Goal: Task Accomplishment & Management: Use online tool/utility

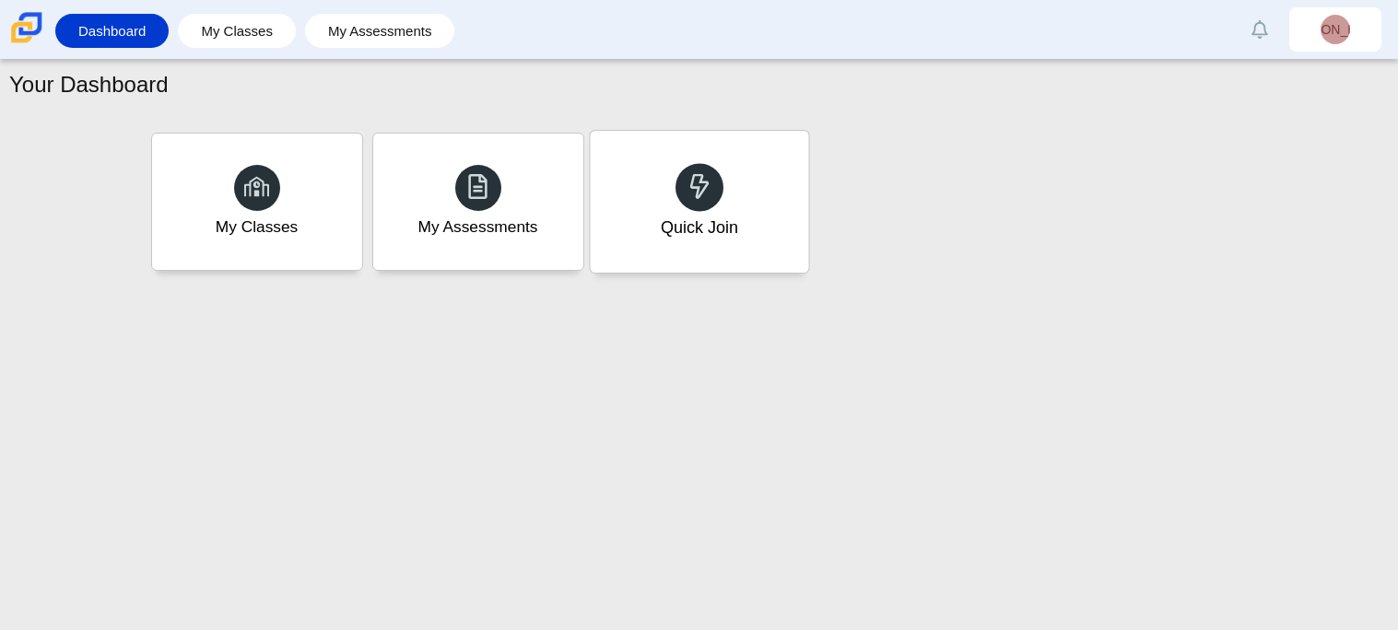
click at [667, 205] on div "Quick Join" at bounding box center [699, 202] width 218 height 142
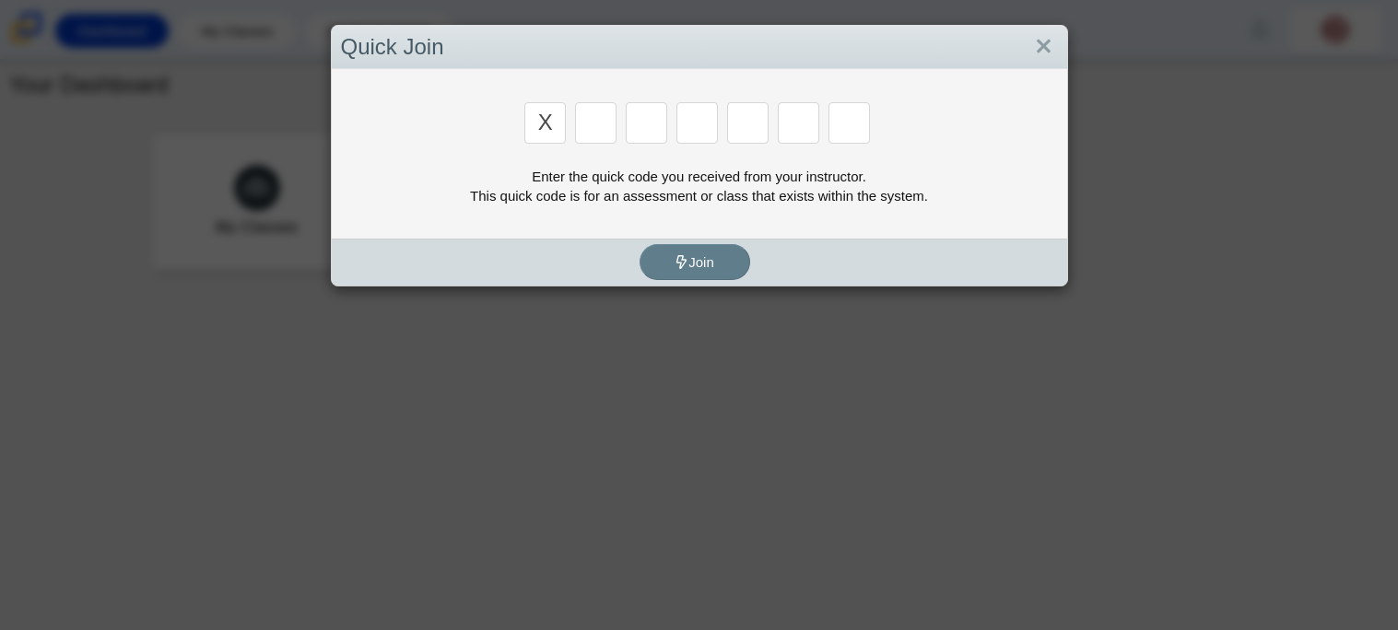
type input "x"
type input "d"
type input "5"
type input "4"
type input "v"
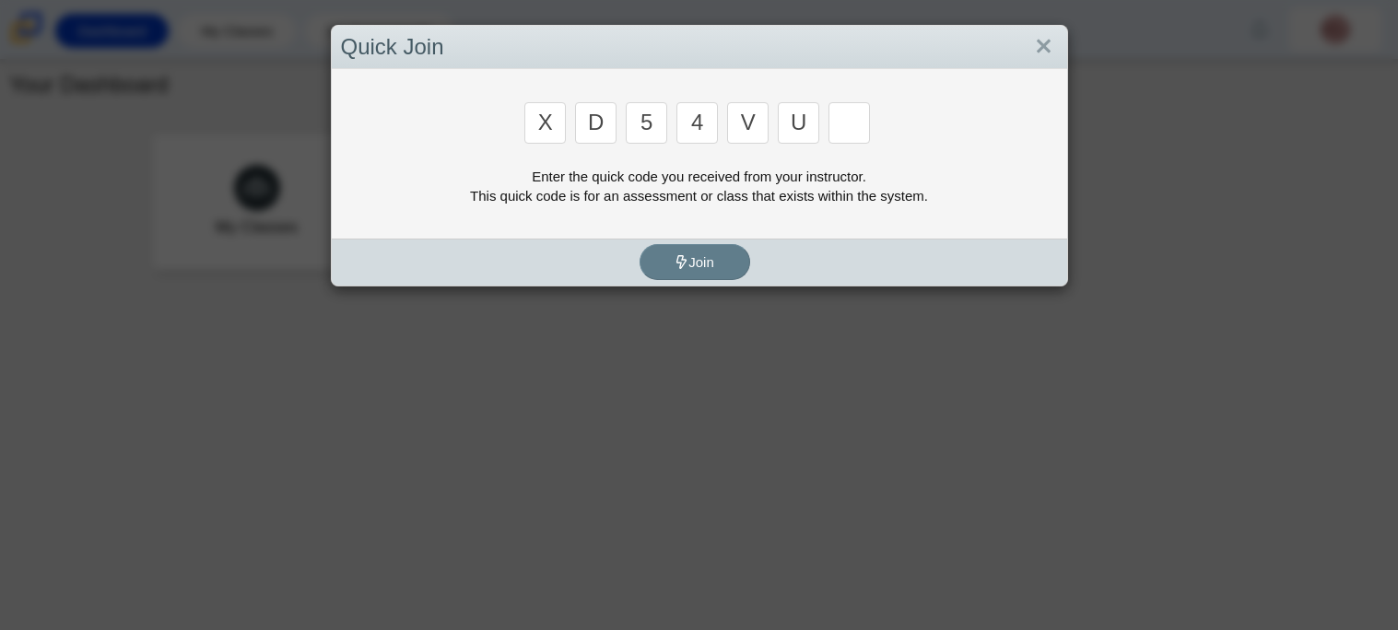
type input "u"
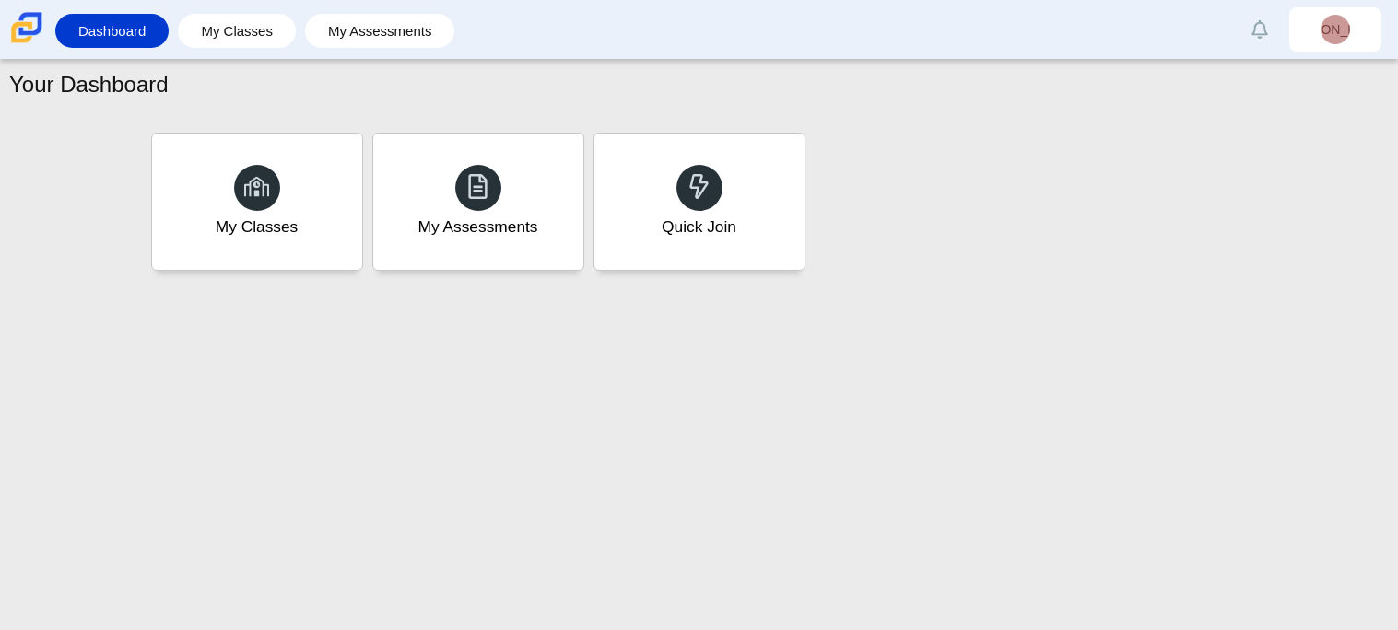
type input "t"
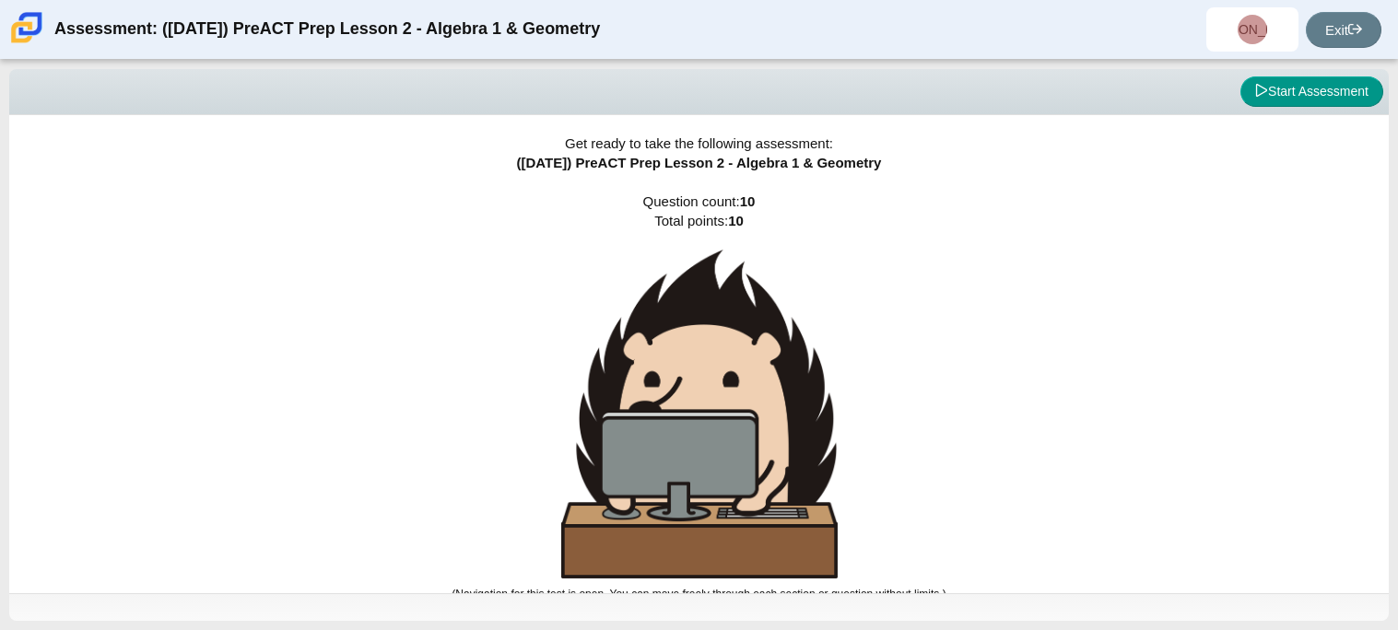
scroll to position [10, 0]
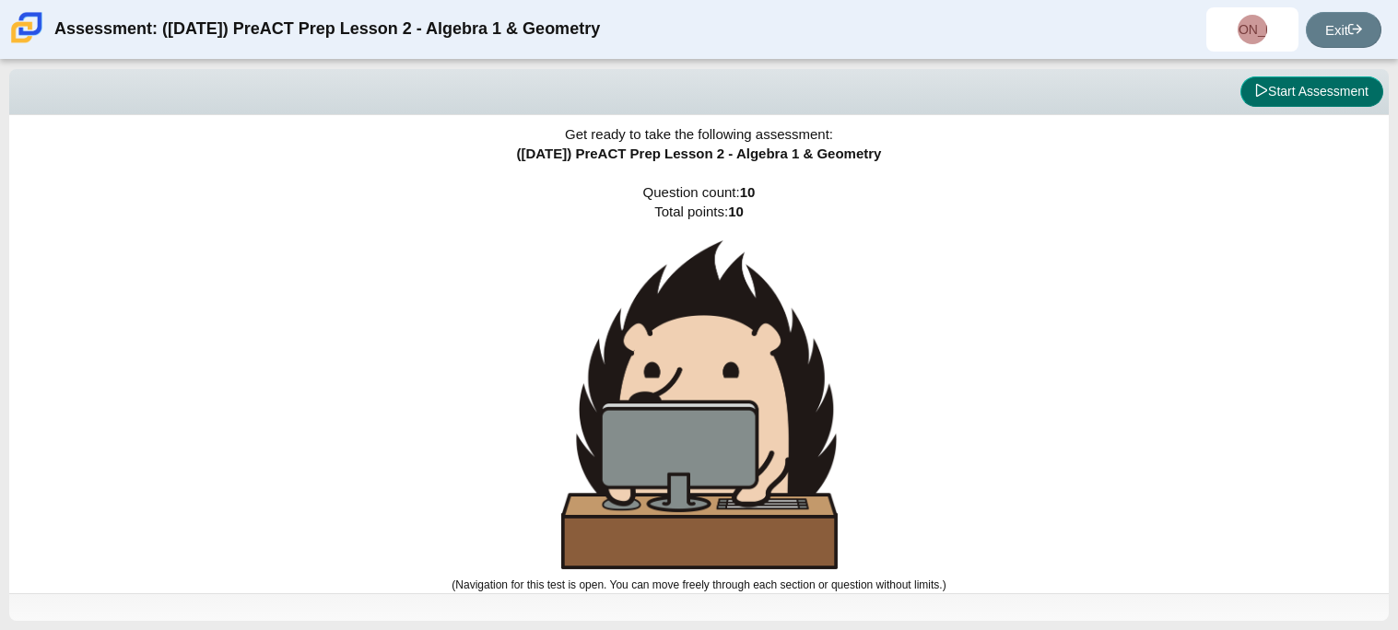
click at [1337, 97] on button "Start Assessment" at bounding box center [1312, 92] width 143 height 31
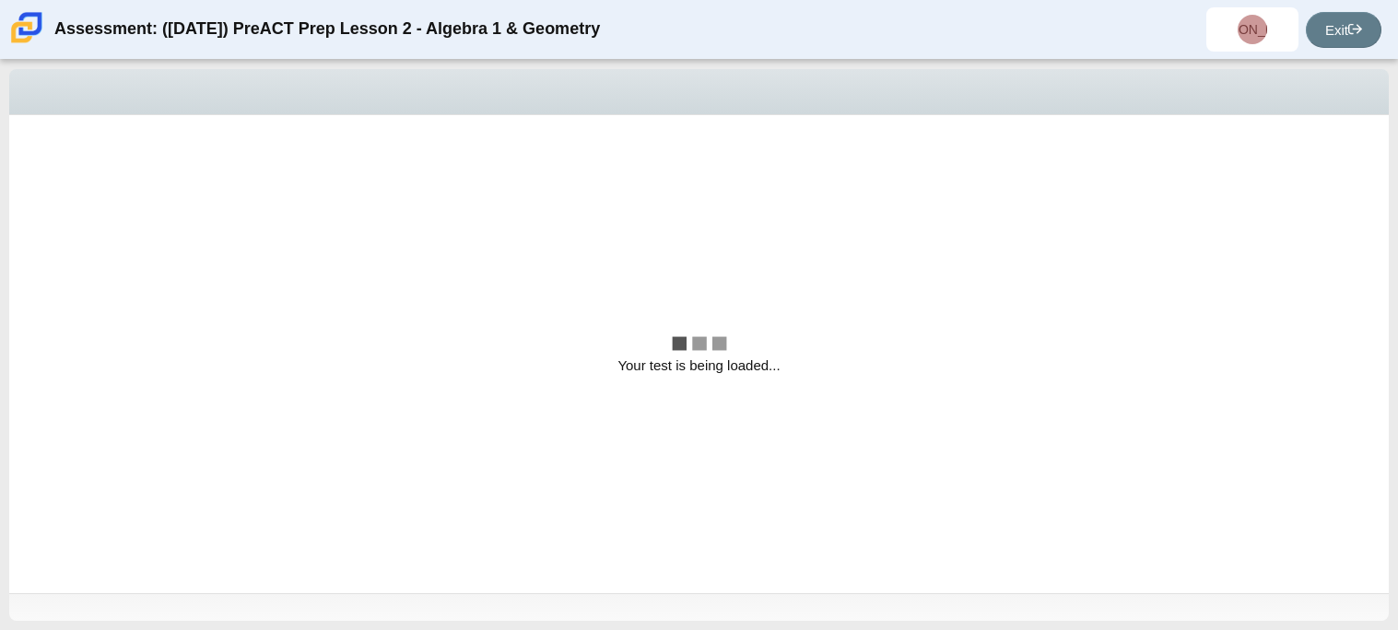
scroll to position [0, 0]
select select "bbf5d072-3e0b-44c4-9a12-6e7c9033f65b"
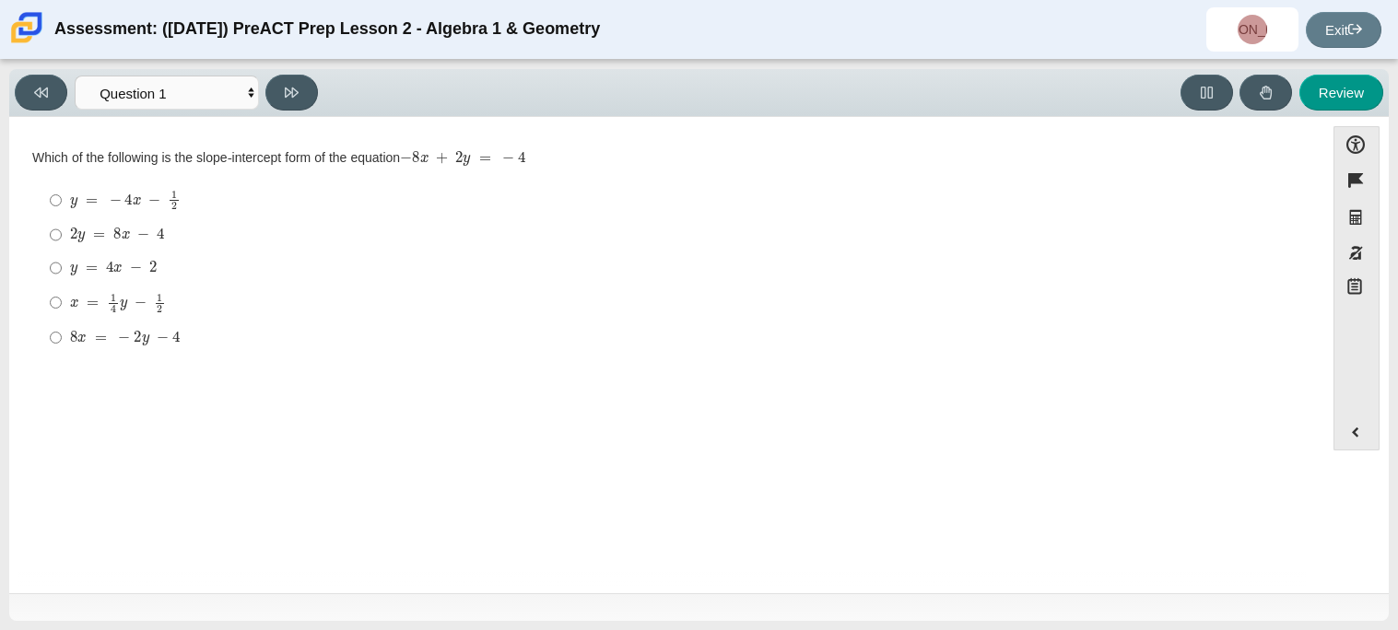
click at [391, 206] on div "y = − 4 x − 1 2" at bounding box center [681, 200] width 1222 height 20
click at [62, 206] on input "y = − 4 x − 1 2 y = − 4 x − 1 2" at bounding box center [56, 201] width 12 height 36
radio input "true"
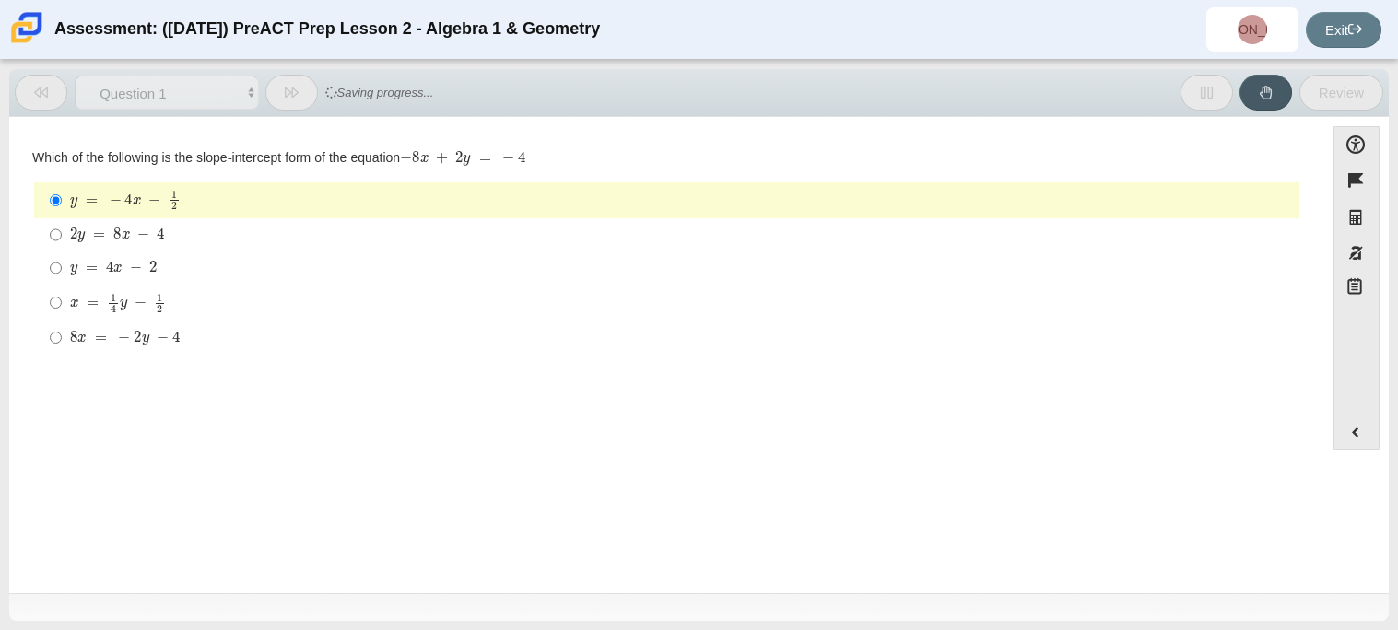
click at [388, 207] on div "y = − 4 x − 1 2" at bounding box center [681, 200] width 1222 height 20
click at [62, 207] on input "y = − 4 x − 1 2 y = − 4 x − 1 2" at bounding box center [56, 201] width 12 height 36
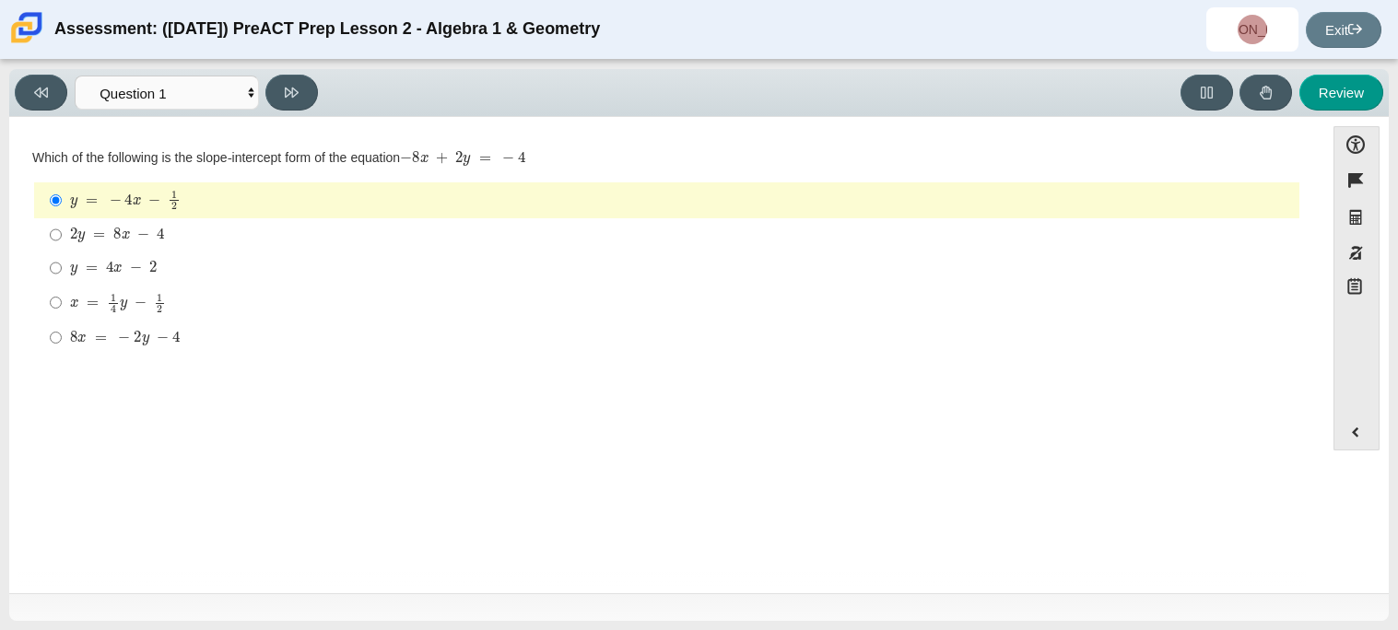
click at [361, 243] on div "2 y = 8 x − 4" at bounding box center [681, 235] width 1222 height 18
click at [62, 243] on input "2 y = 8 x − 4 2 y = 8 x − 4" at bounding box center [56, 234] width 12 height 33
radio input "true"
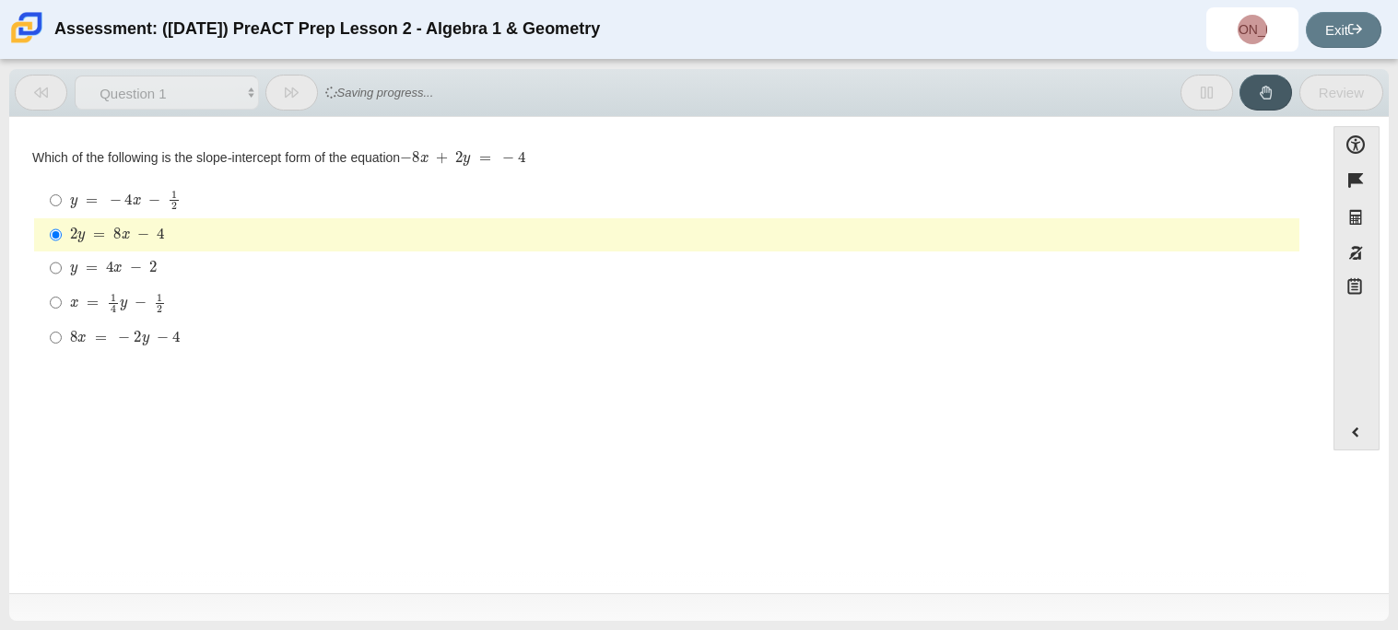
click at [354, 222] on label "2 y = 8 x − 4 2 y = 8 x − 4" at bounding box center [668, 234] width 1263 height 33
click at [62, 222] on input "2 y = 8 x − 4 2 y = 8 x − 4" at bounding box center [56, 234] width 12 height 33
click at [321, 193] on div "y = − 4 x − 1 2" at bounding box center [681, 200] width 1222 height 20
click at [62, 193] on input "y = − 4 x − 1 2 y = − 4 x − 1 2" at bounding box center [56, 201] width 12 height 36
radio input "true"
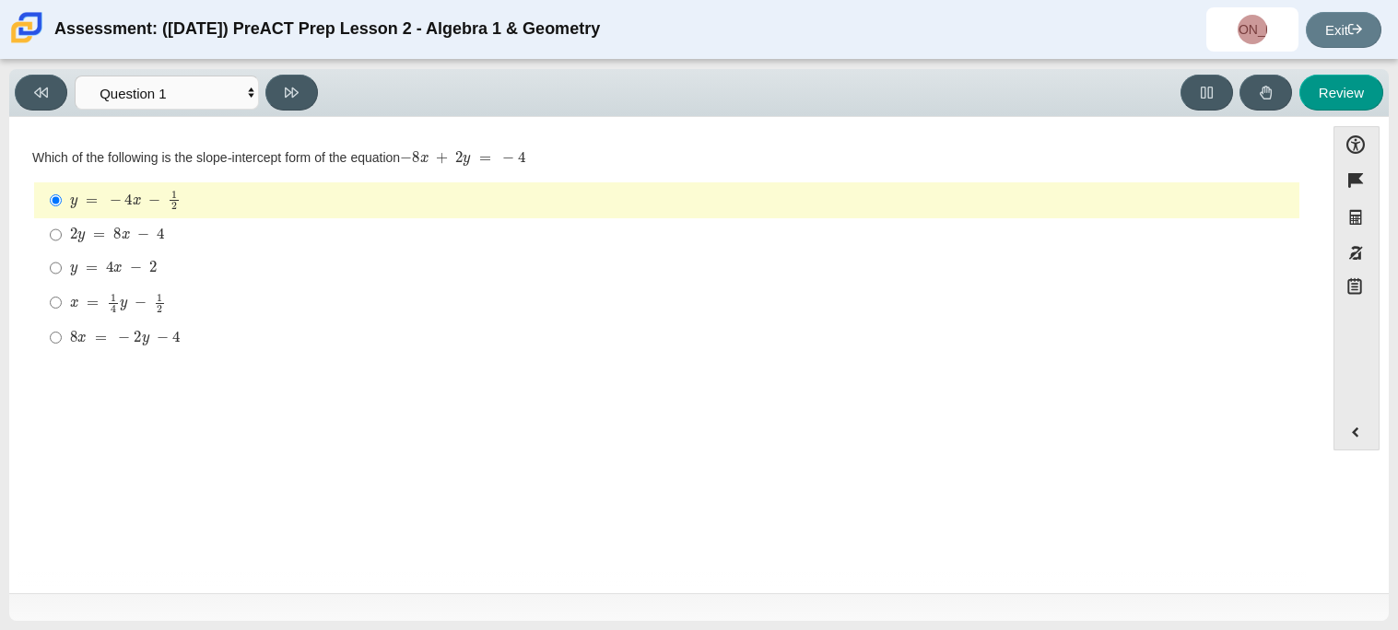
click at [291, 244] on label "2 y = 8 x − 4 2 y = 8 x − 4" at bounding box center [668, 234] width 1263 height 33
click at [62, 244] on input "2 y = 8 x − 4 2 y = 8 x − 4" at bounding box center [56, 234] width 12 height 33
radio input "true"
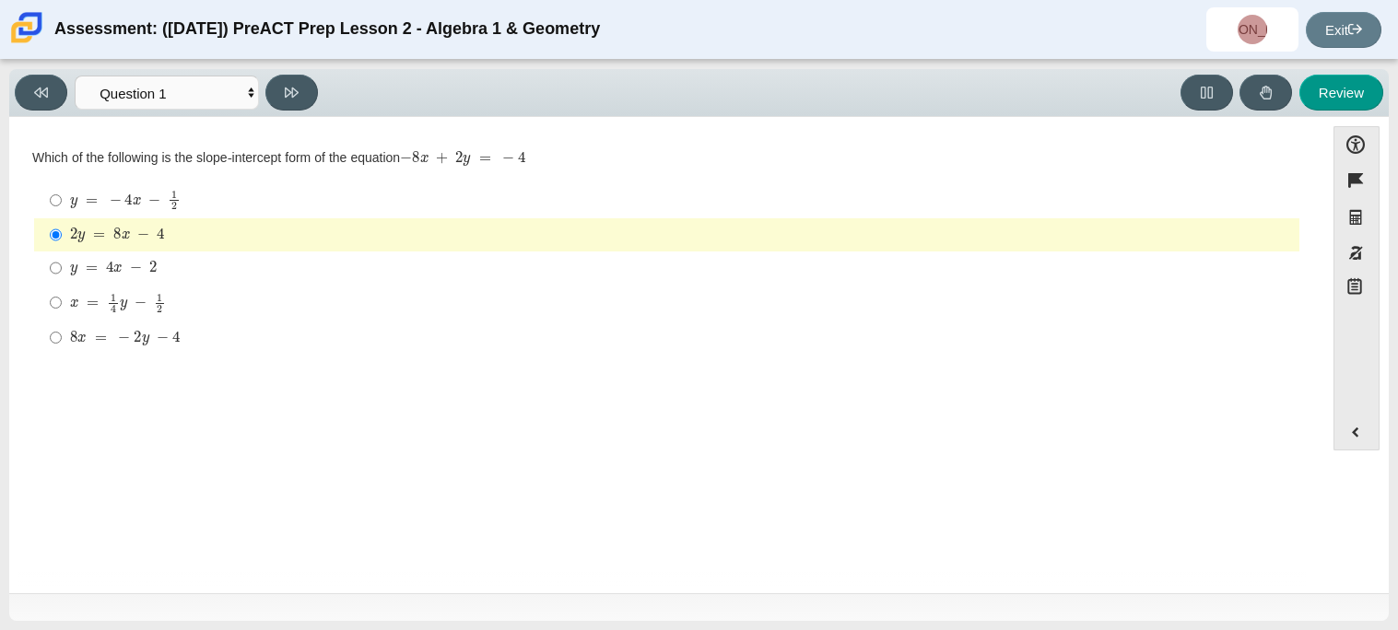
click at [289, 259] on div "y = 4 x − 2" at bounding box center [681, 268] width 1222 height 18
click at [62, 259] on input "y = 4 x − 2 y = 4 x − 2" at bounding box center [56, 268] width 12 height 33
radio input "true"
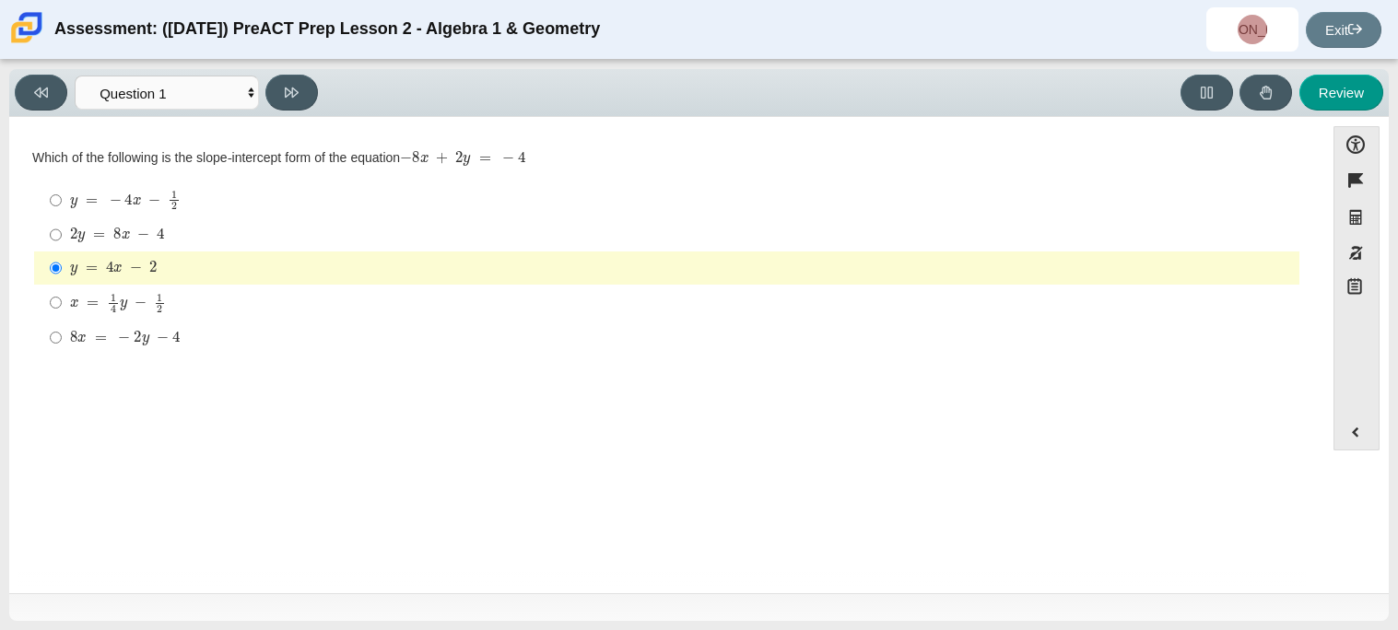
click at [618, 235] on div "2 y = 8 x − 4" at bounding box center [681, 235] width 1222 height 18
click at [62, 235] on input "2 y = 8 x − 4 2 y = 8 x − 4" at bounding box center [56, 234] width 12 height 33
radio input "true"
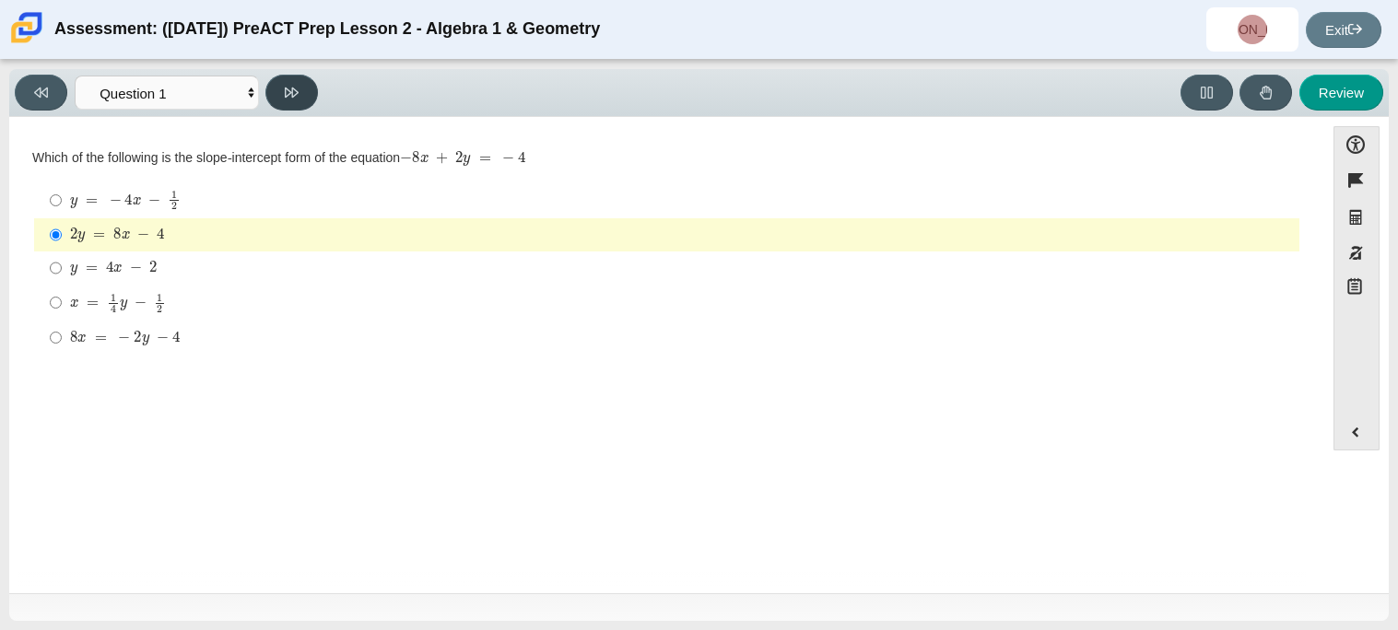
click at [311, 97] on button at bounding box center [291, 93] width 53 height 36
select select "ed62e223-81bd-4cbf-ab48-ab975844bd1f"
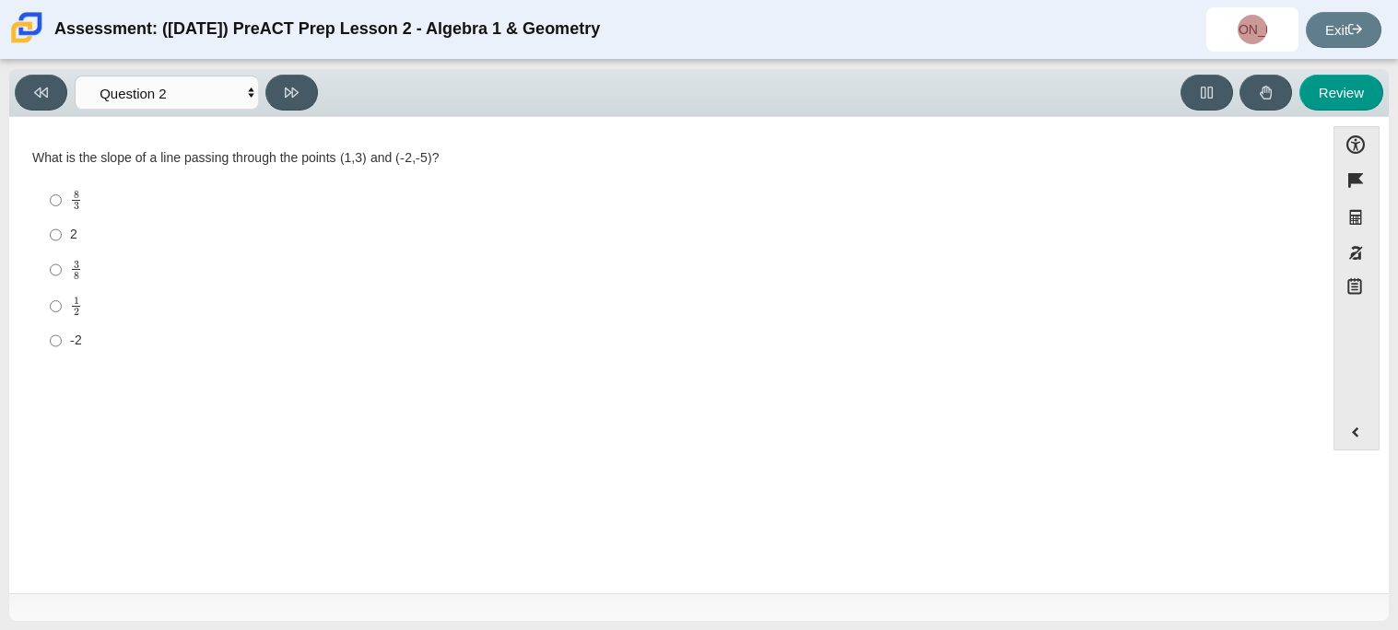
click at [209, 206] on div "8 3" at bounding box center [681, 200] width 1222 height 21
click at [62, 206] on input "8 3 8 thirds" at bounding box center [56, 201] width 12 height 36
radio input "true"
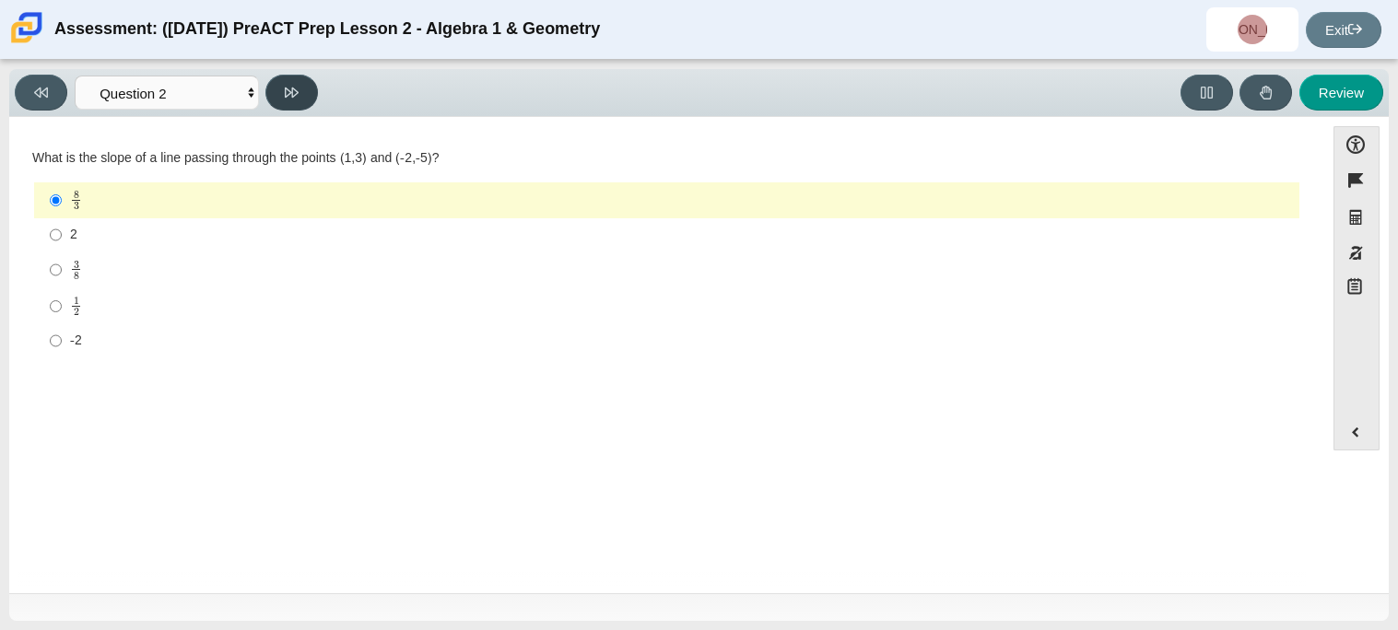
click at [296, 100] on button at bounding box center [291, 93] width 53 height 36
select select "97f4f5fa-a52e-4fed-af51-565bfcdf47cb"
